Goal: Transaction & Acquisition: Purchase product/service

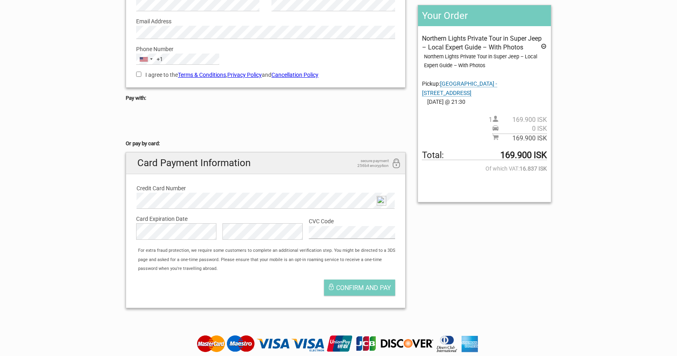
scroll to position [114, 0]
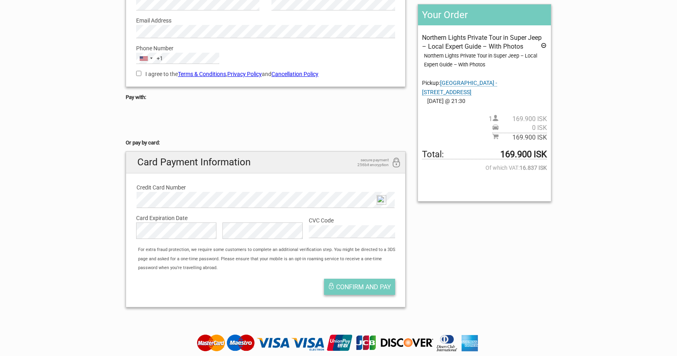
click at [363, 287] on span "Confirm and pay" at bounding box center [363, 287] width 55 height 8
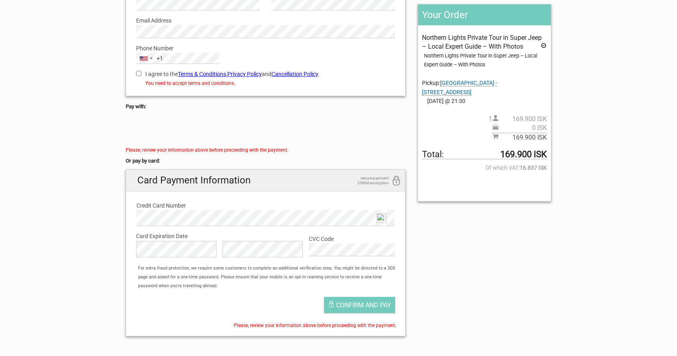
click at [138, 73] on input "I agree to the Terms & Conditions , Privacy Policy and Cancellation Policy" at bounding box center [138, 73] width 5 height 5
checkbox input "true"
click at [370, 306] on span "Confirm and pay" at bounding box center [363, 305] width 55 height 8
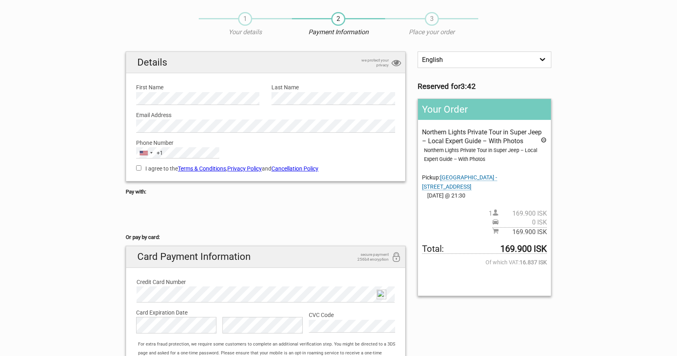
scroll to position [27, 0]
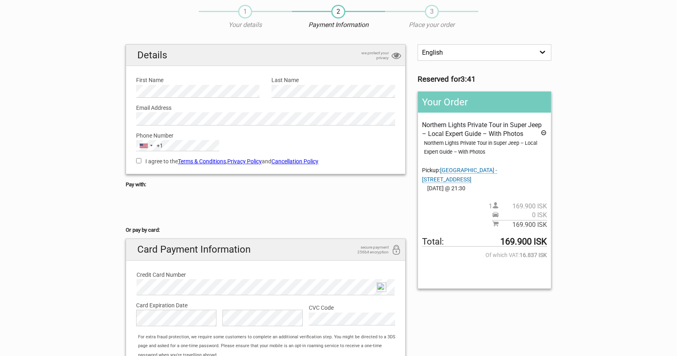
click at [139, 161] on input "I agree to the Terms & Conditions , Privacy Policy and Cancellation Policy" at bounding box center [138, 160] width 5 height 5
checkbox input "true"
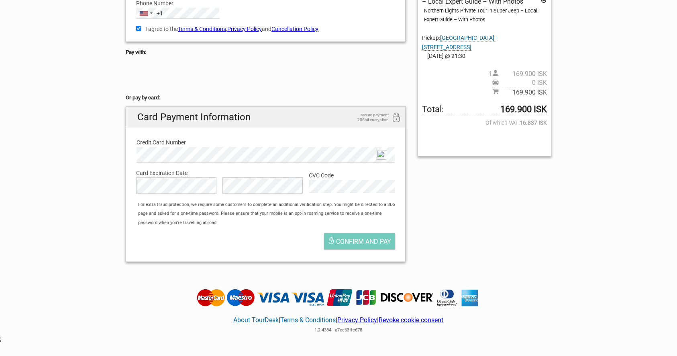
scroll to position [178, 0]
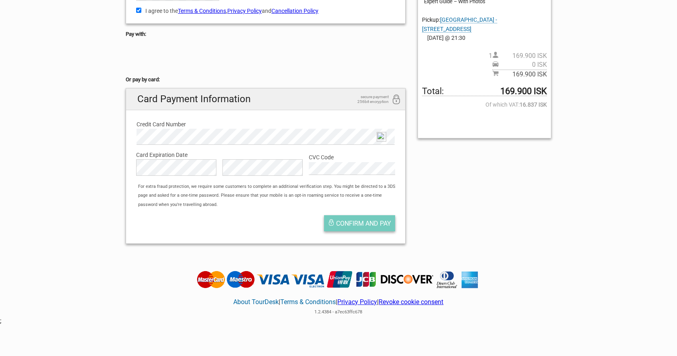
click at [349, 224] on span "Confirm and pay" at bounding box center [363, 223] width 55 height 8
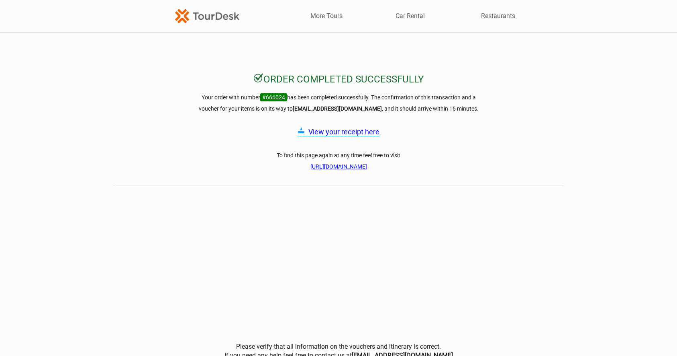
click at [300, 129] on icon at bounding box center [301, 131] width 7 height 8
click at [349, 132] on link "View your receipt here" at bounding box center [344, 131] width 71 height 8
click at [322, 166] on link "https://checkout.tourdesk.is/Complete/Order/666024/b1ff337d9769a4698abc5de08ff5…" at bounding box center [339, 166] width 57 height 6
click at [323, 166] on link "[URL][DOMAIN_NAME]" at bounding box center [339, 166] width 57 height 6
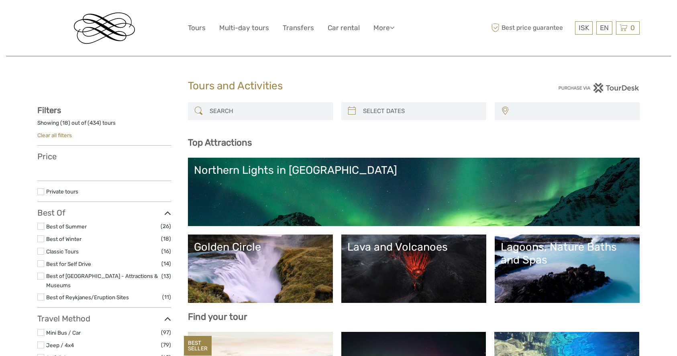
select select
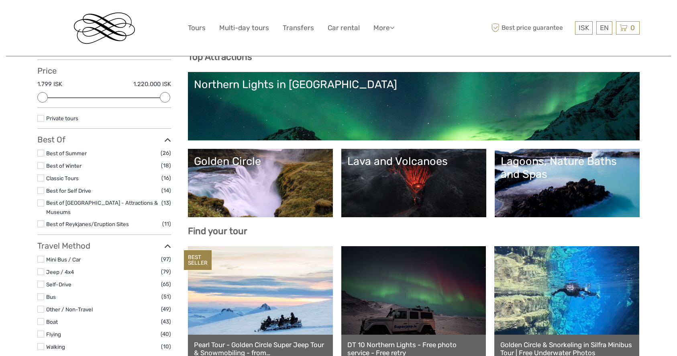
scroll to position [84, 0]
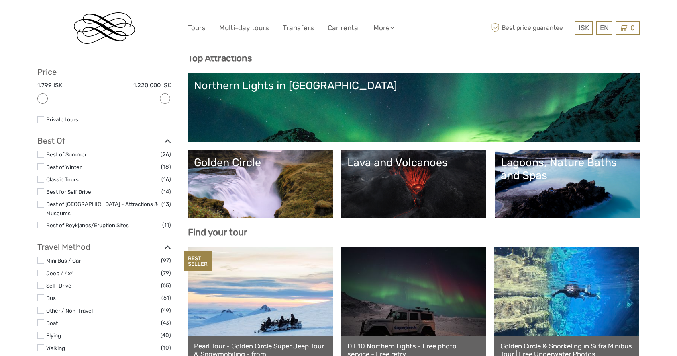
click at [286, 84] on div "Northern Lights in [GEOGRAPHIC_DATA]" at bounding box center [414, 85] width 440 height 13
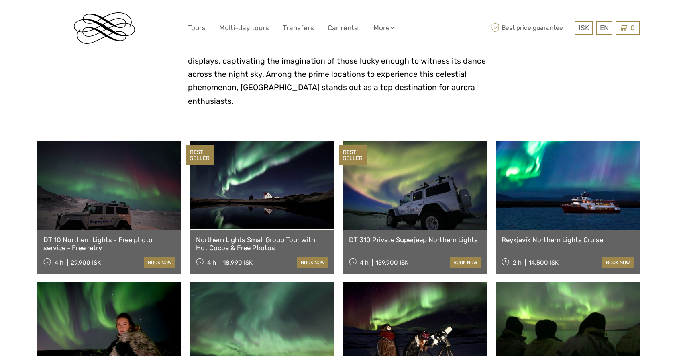
scroll to position [211, 0]
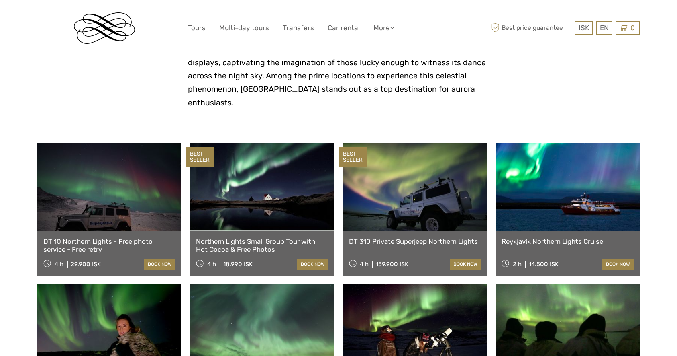
click at [360, 147] on div "BEST SELLER" at bounding box center [353, 157] width 28 height 20
click at [468, 259] on link "book now" at bounding box center [465, 264] width 31 height 10
